Goal: Find contact information: Find contact information

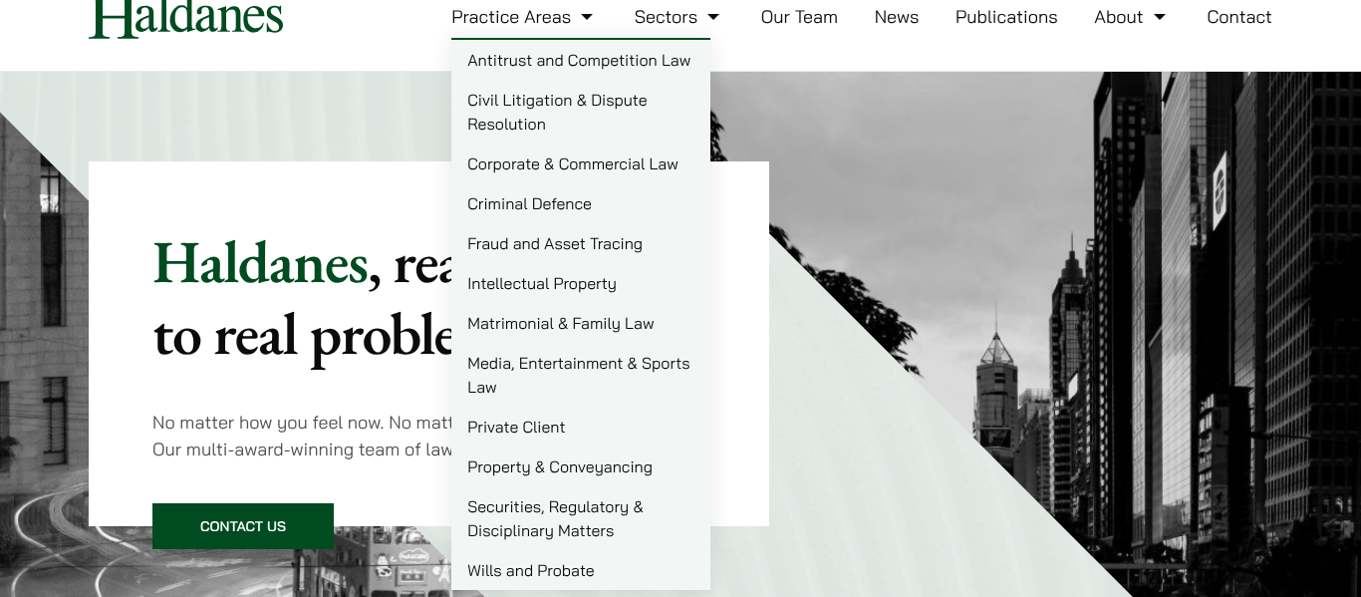
scroll to position [64, 0]
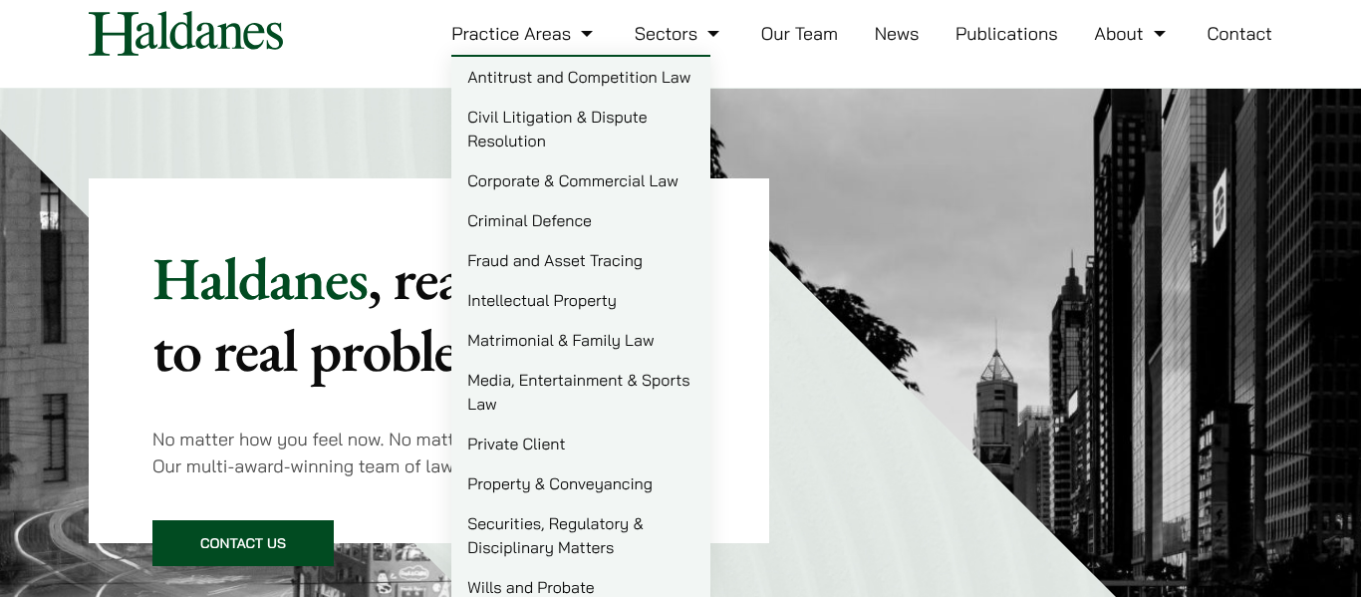
click at [509, 125] on link "Civil Litigation & Dispute Resolution" at bounding box center [580, 129] width 259 height 64
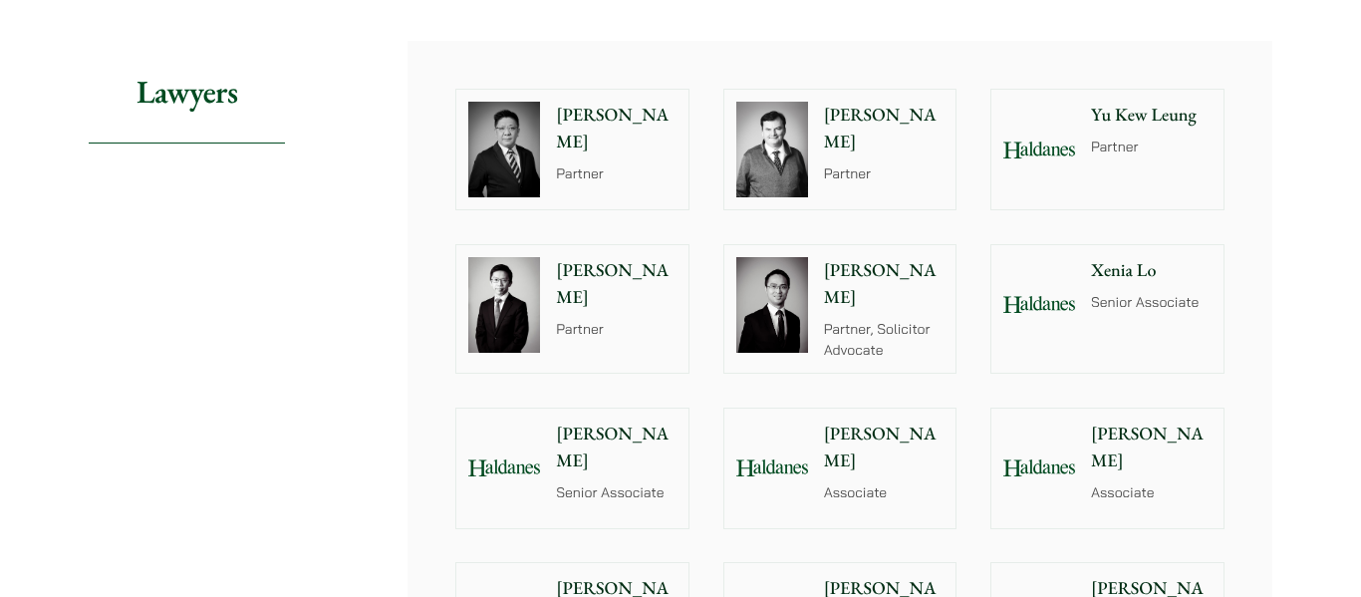
scroll to position [1888, 0]
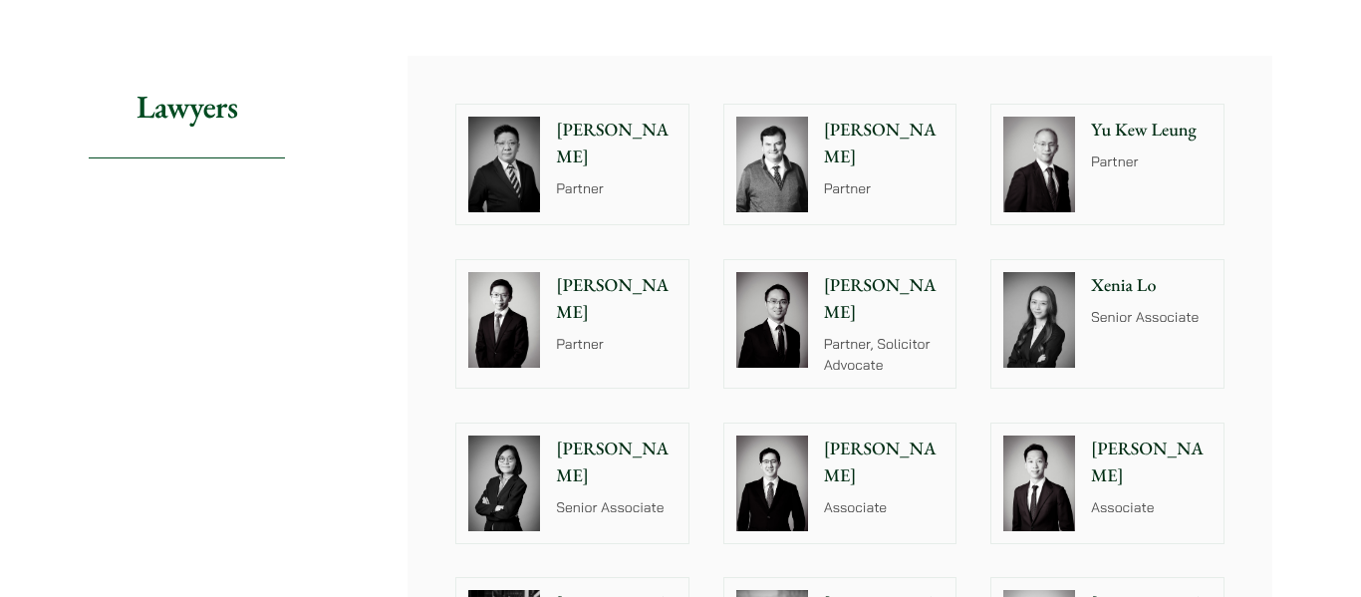
click at [870, 133] on p "[PERSON_NAME]" at bounding box center [884, 144] width 121 height 54
click at [565, 145] on div "Paul Lui Partner" at bounding box center [620, 165] width 137 height 120
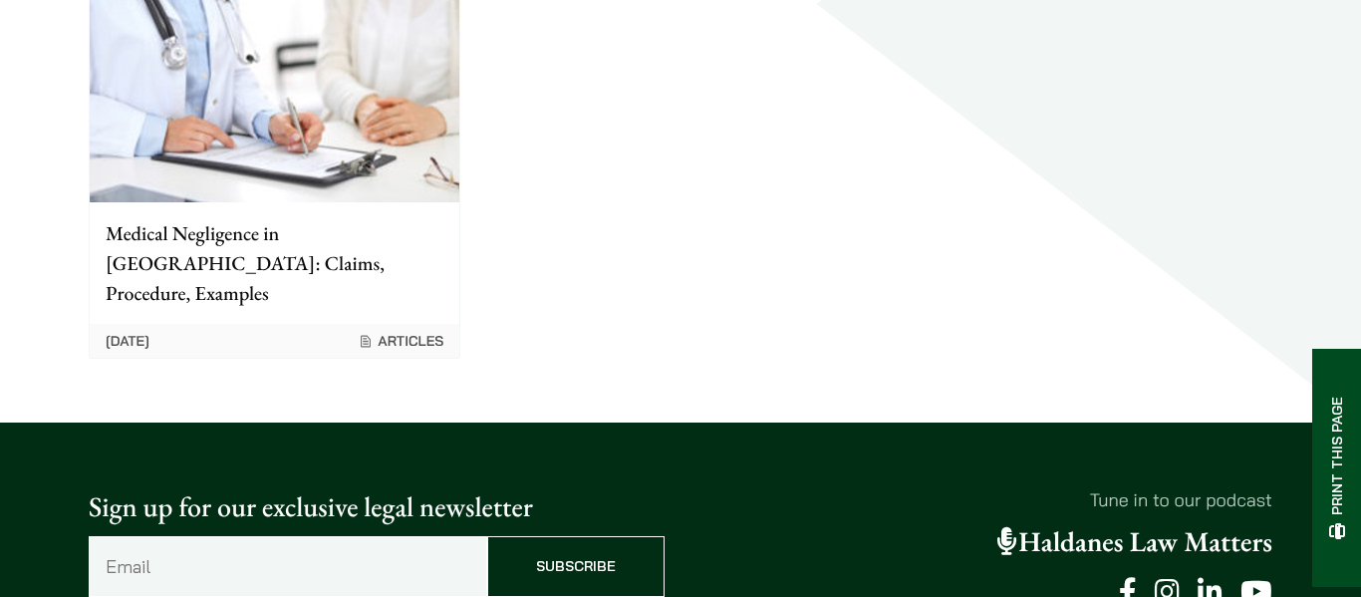
scroll to position [956, 0]
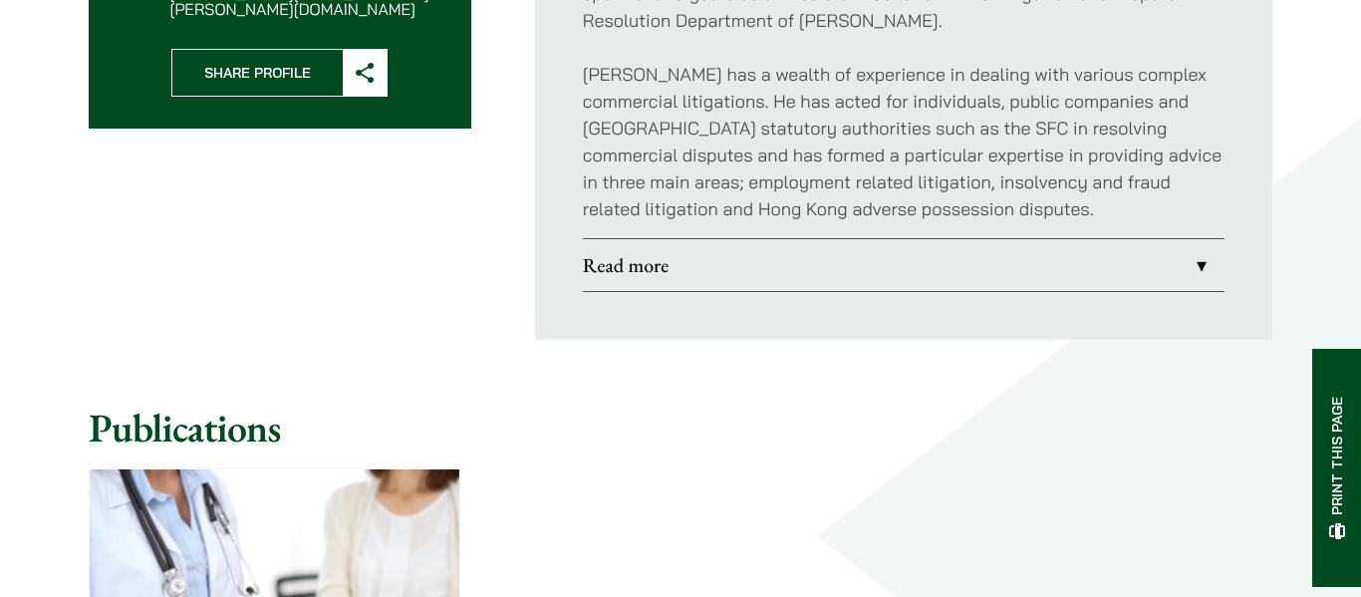
click at [1194, 271] on link "Read more" at bounding box center [904, 265] width 642 height 52
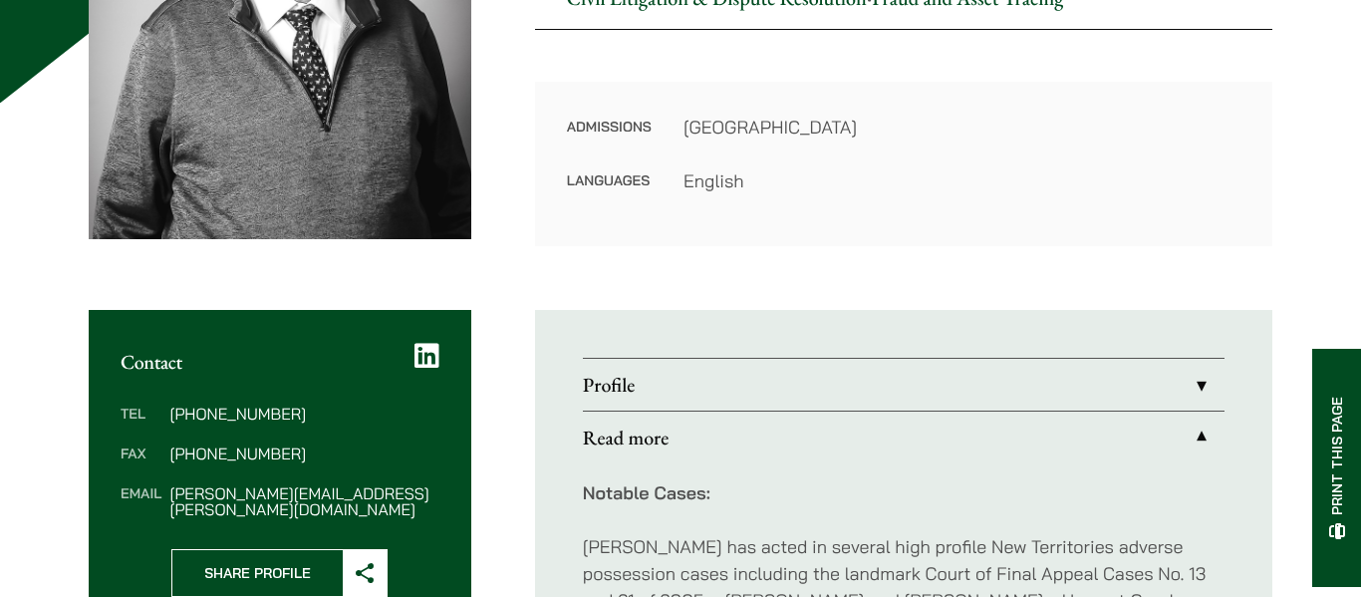
scroll to position [98, 0]
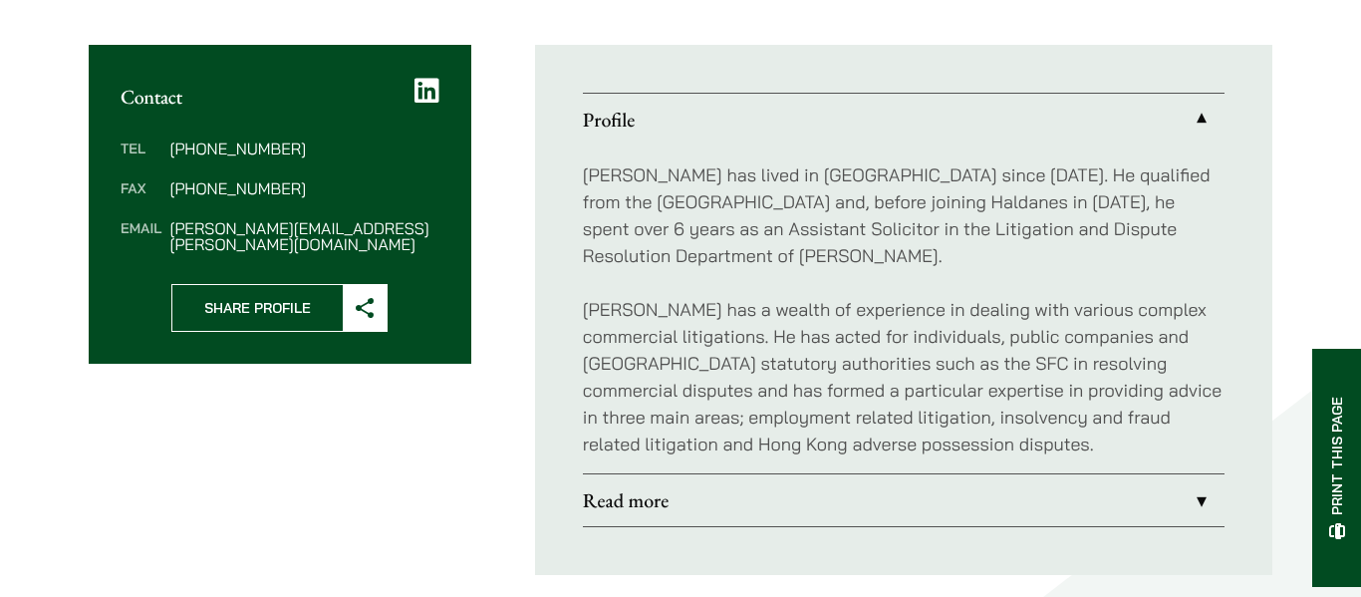
scroll to position [765, 0]
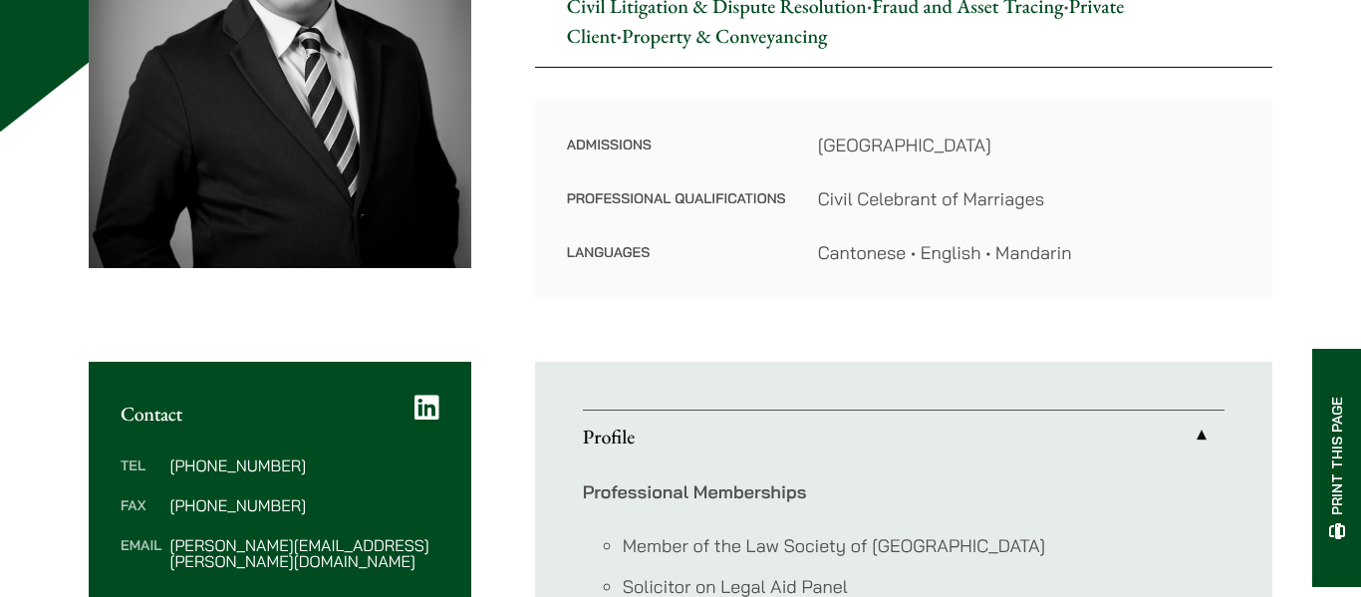
scroll to position [672, 0]
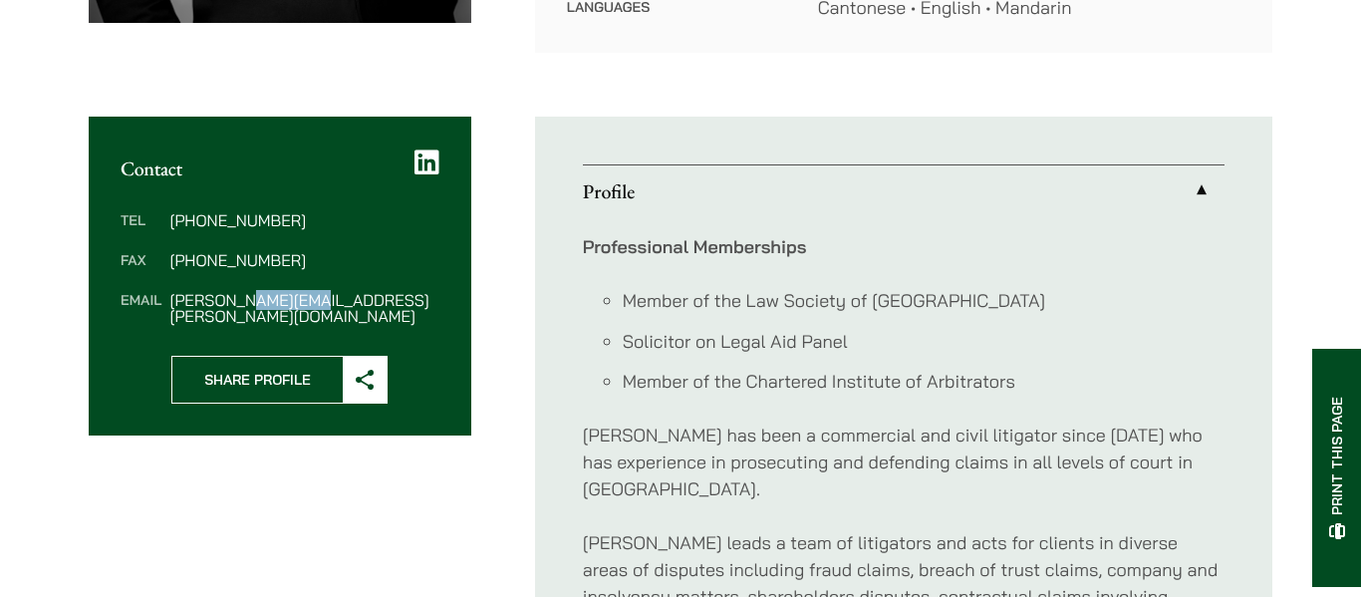
drag, startPoint x: 231, startPoint y: 301, endPoint x: 73, endPoint y: 443, distance: 213.1
click at [123, 325] on div "Tel (852) 2230 2813 Fax (852) 2845 1637 Email paul.lui@haldanes.com" at bounding box center [280, 267] width 383 height 175
drag, startPoint x: 344, startPoint y: 306, endPoint x: 168, endPoint y: 311, distance: 175.5
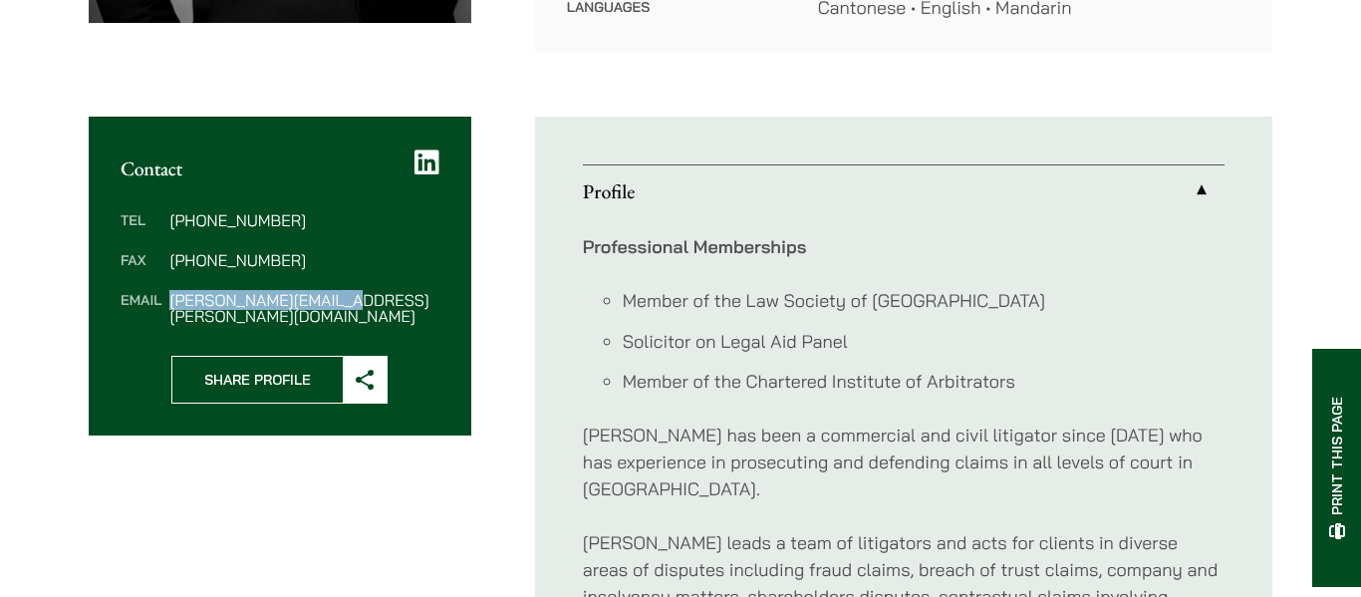
click at [168, 311] on div "Tel (852) 2230 2813 Fax (852) 2845 1637 Email paul.lui@haldanes.com" at bounding box center [280, 267] width 383 height 175
